Goal: Task Accomplishment & Management: Use online tool/utility

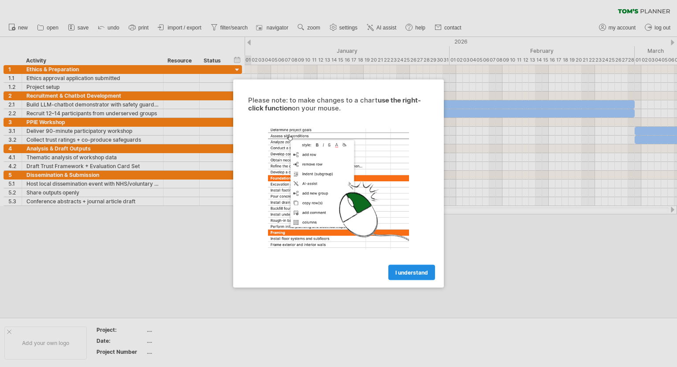
click at [414, 274] on span "I understand" at bounding box center [411, 273] width 33 height 7
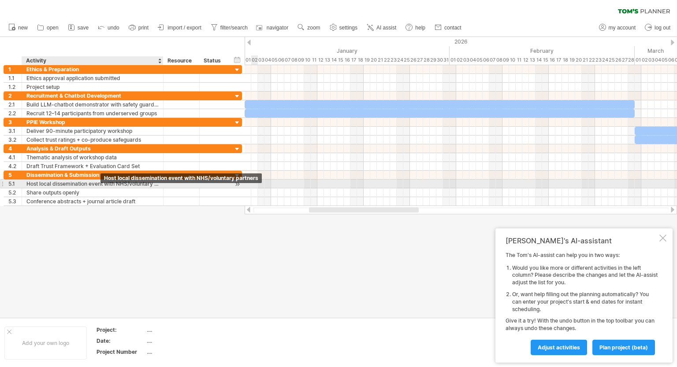
click at [104, 182] on div "Host local dissemination event with NHS/voluntary partners" at bounding box center [92, 184] width 132 height 8
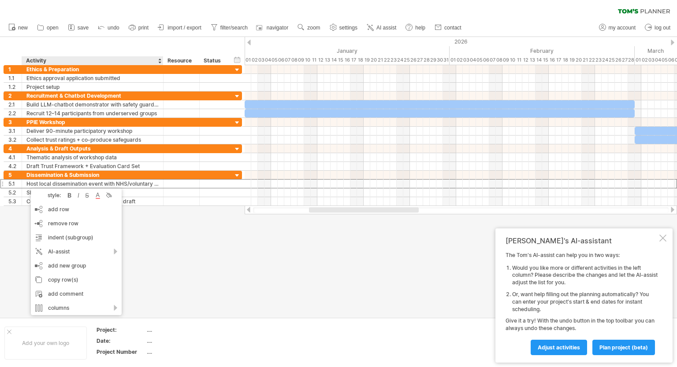
click at [162, 270] on div at bounding box center [338, 177] width 677 height 281
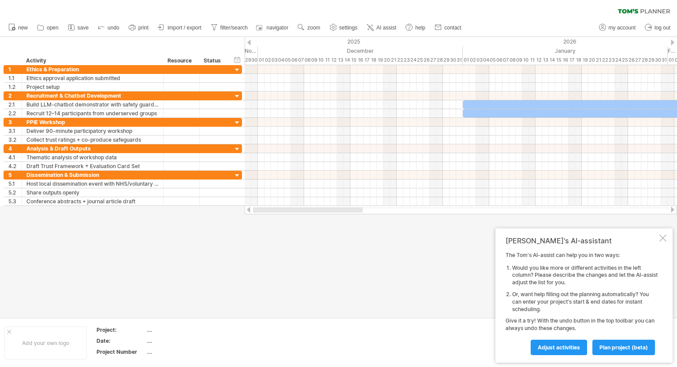
drag, startPoint x: 361, startPoint y: 208, endPoint x: 281, endPoint y: 211, distance: 79.8
click at [281, 211] on div at bounding box center [308, 209] width 110 height 5
click at [608, 346] on span "plan project (beta)" at bounding box center [623, 347] width 48 height 7
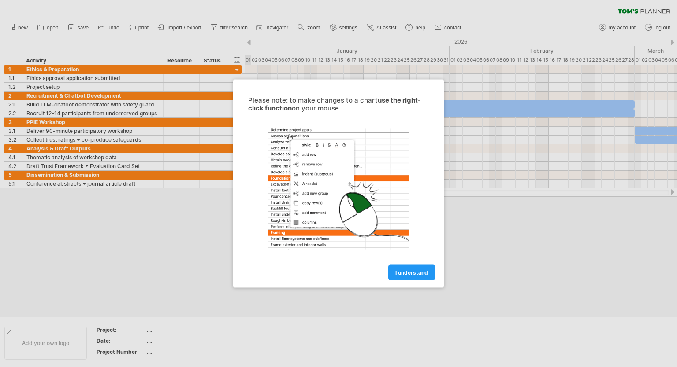
click at [10, 337] on div at bounding box center [338, 183] width 677 height 367
click at [407, 272] on span "I understand" at bounding box center [411, 273] width 33 height 7
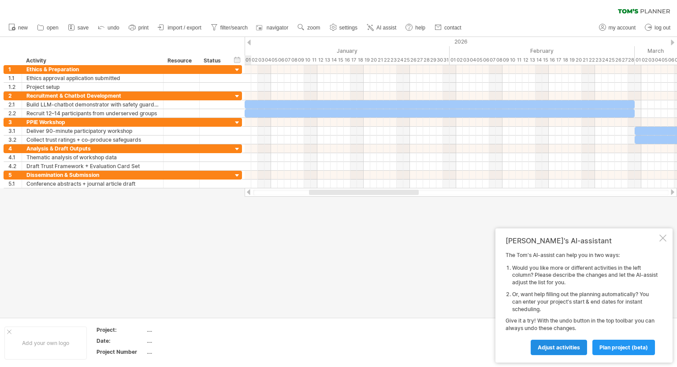
click at [578, 347] on span "Adjust activities" at bounding box center [558, 347] width 42 height 7
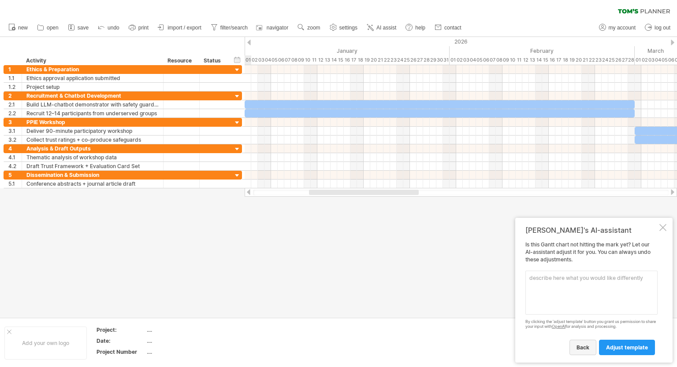
click at [586, 349] on span "back" at bounding box center [582, 347] width 13 height 7
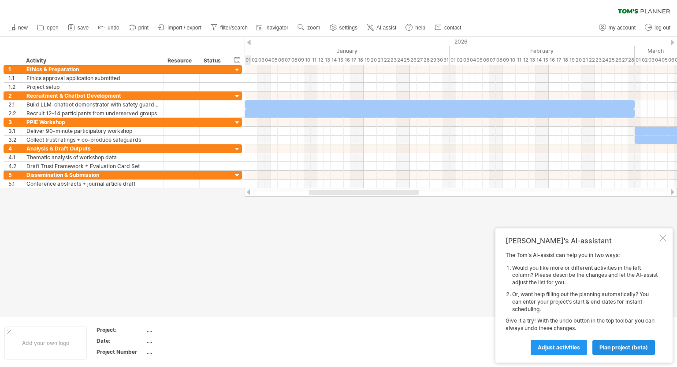
click at [610, 344] on link "plan project (beta)" at bounding box center [623, 347] width 63 height 15
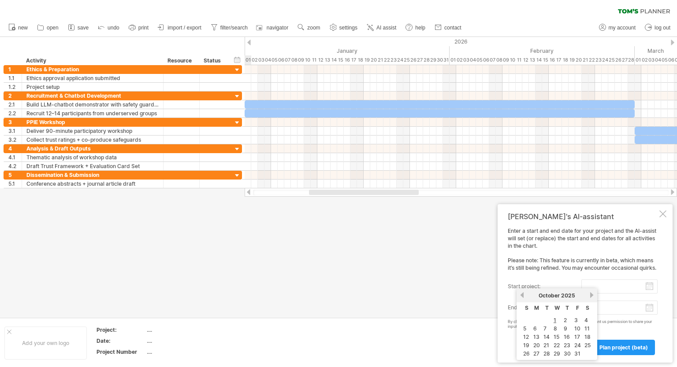
click at [649, 285] on input "start project:" at bounding box center [619, 287] width 76 height 14
click at [588, 295] on link "next" at bounding box center [591, 295] width 7 height 7
